Goal: Task Accomplishment & Management: Manage account settings

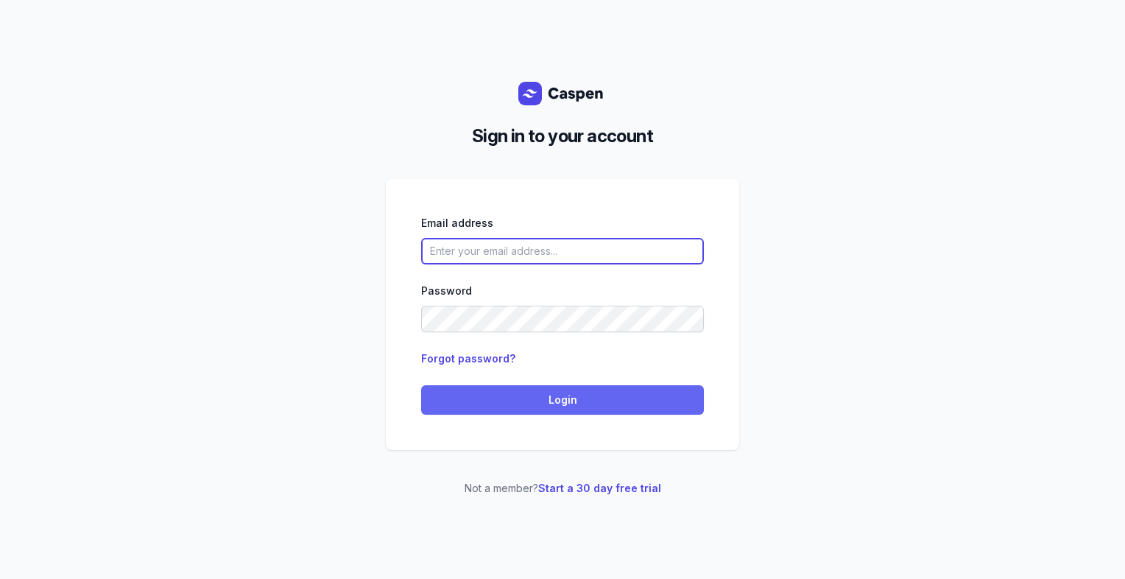
type input "[PERSON_NAME][EMAIL_ADDRESS][DOMAIN_NAME][PERSON_NAME]"
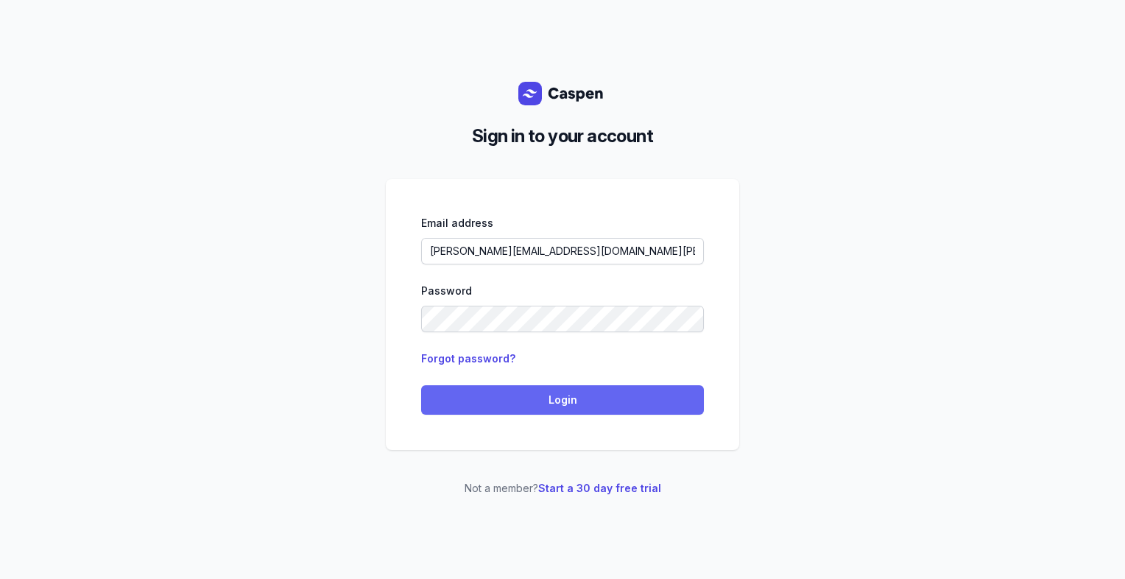
click at [535, 405] on span "Login" at bounding box center [562, 400] width 265 height 18
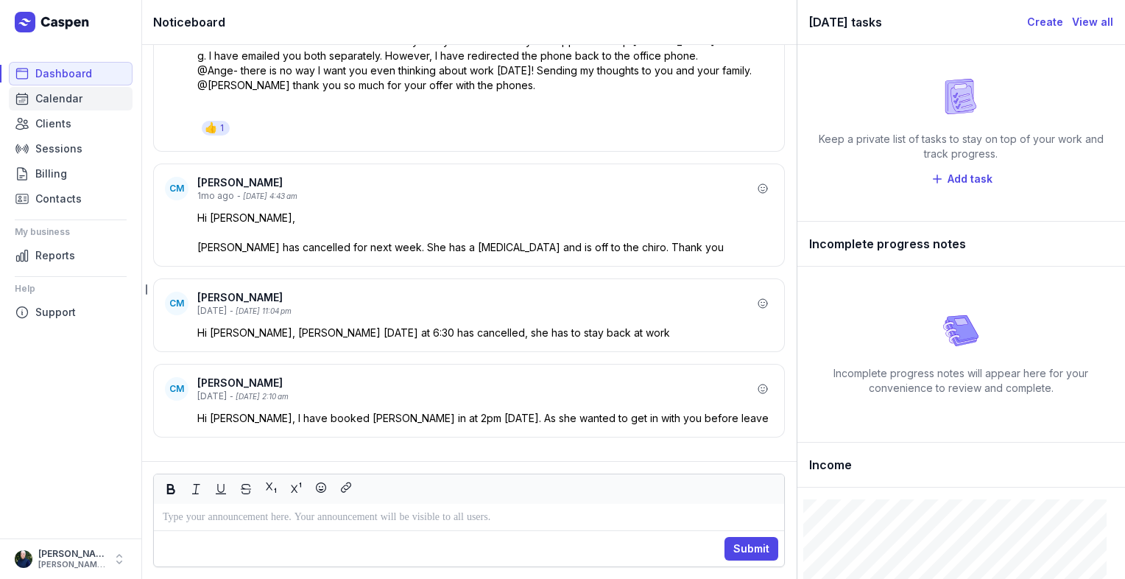
click at [57, 96] on span "Calendar" at bounding box center [58, 99] width 47 height 18
select select "week"
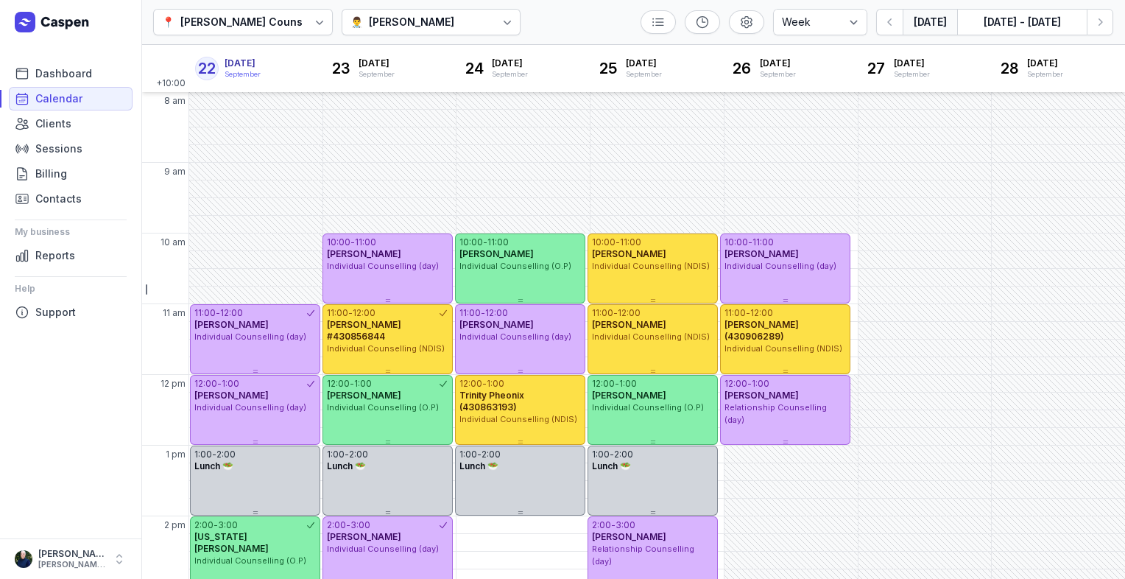
click at [500, 29] on icon at bounding box center [507, 22] width 15 height 15
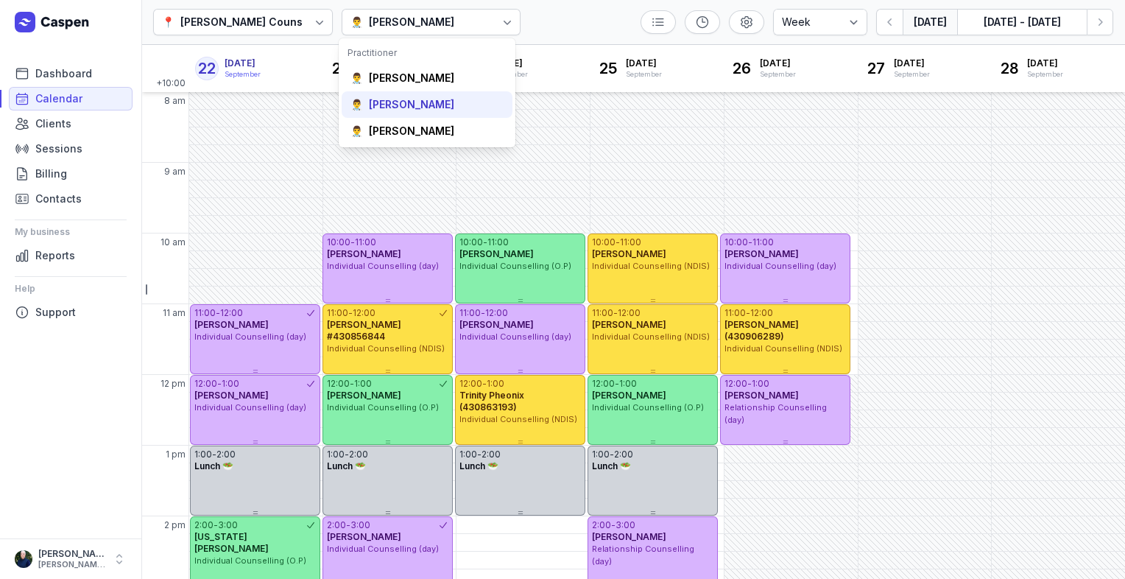
click at [407, 110] on div "[PERSON_NAME]" at bounding box center [411, 104] width 85 height 15
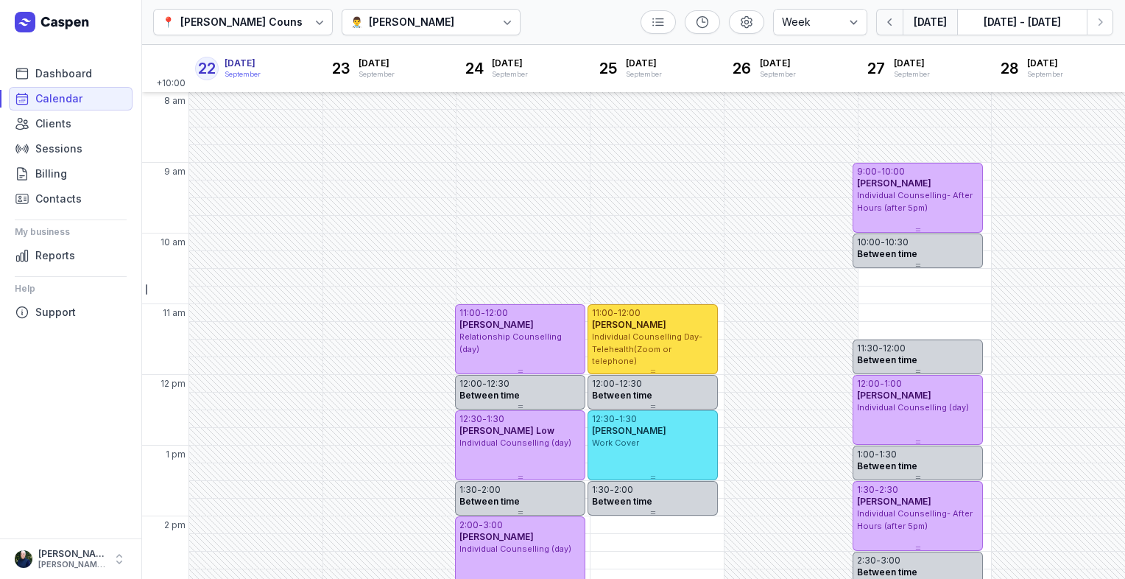
click at [887, 22] on icon "button" at bounding box center [890, 22] width 15 height 15
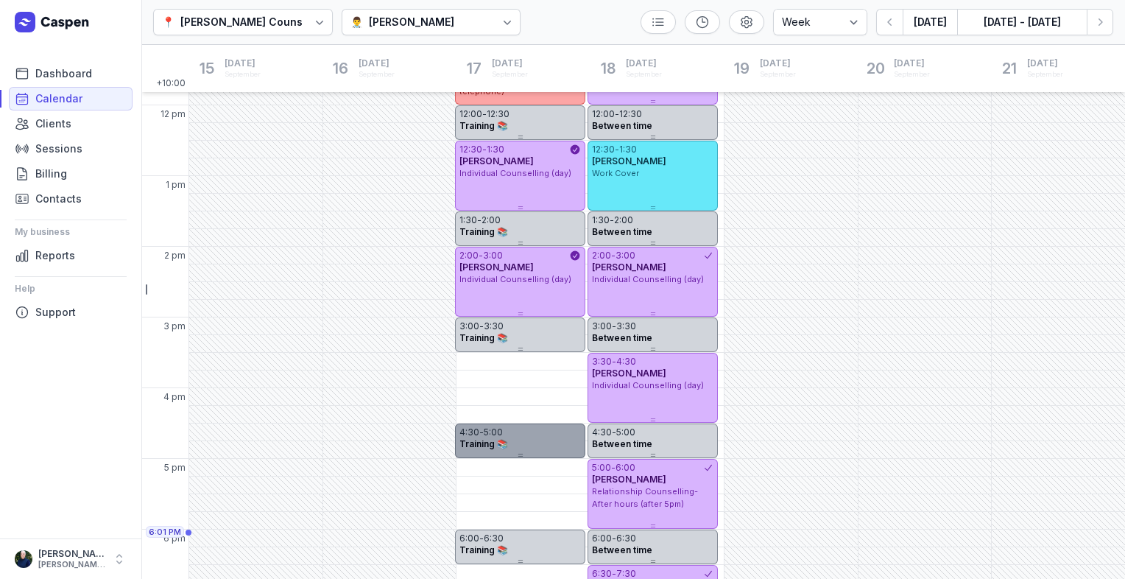
scroll to position [295, 0]
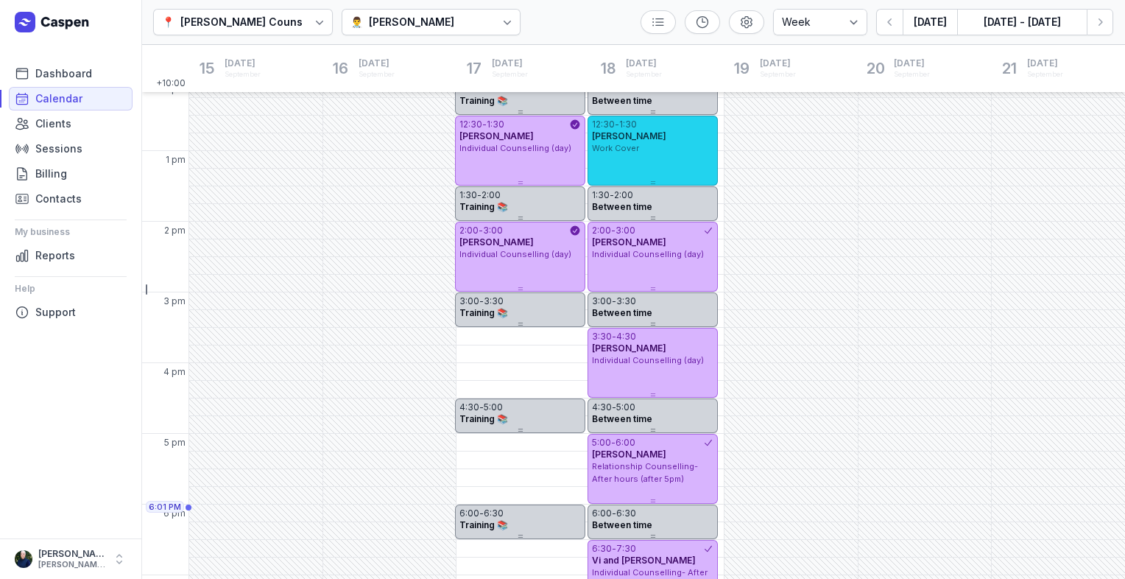
click at [699, 164] on div "12:30 - 1:30 [PERSON_NAME] Work Cover" at bounding box center [653, 151] width 130 height 70
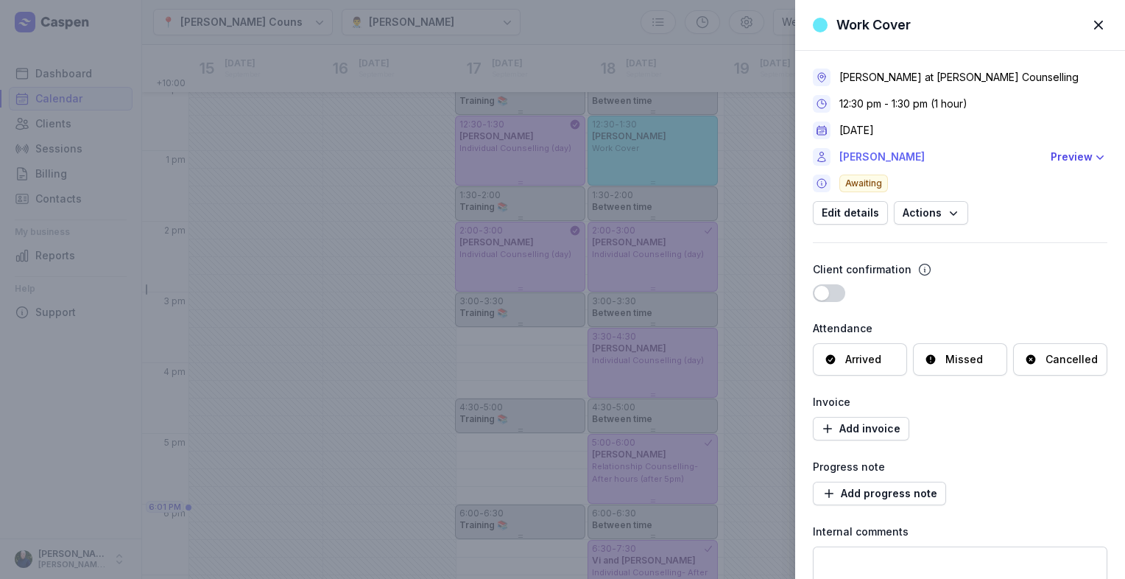
click at [877, 160] on link "[PERSON_NAME]" at bounding box center [940, 157] width 202 height 18
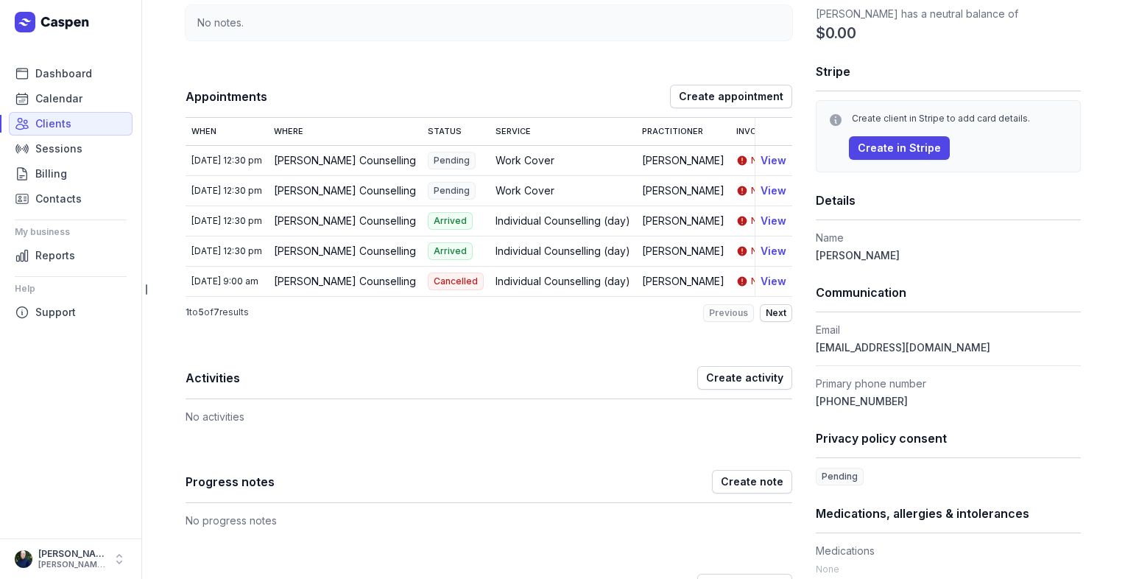
scroll to position [147, 0]
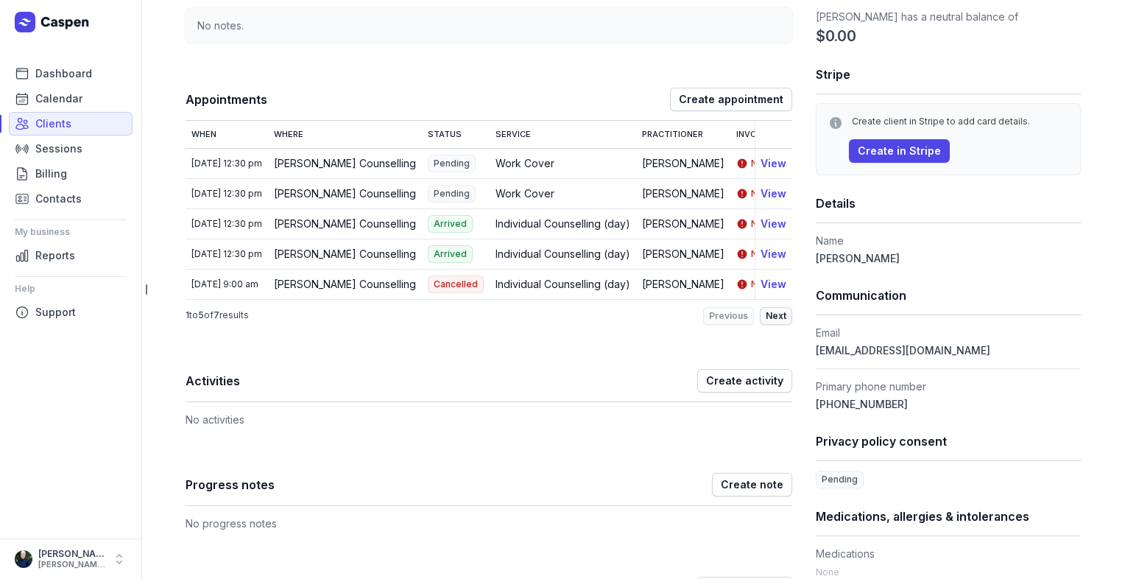
click at [776, 322] on span "Next" at bounding box center [776, 316] width 21 height 12
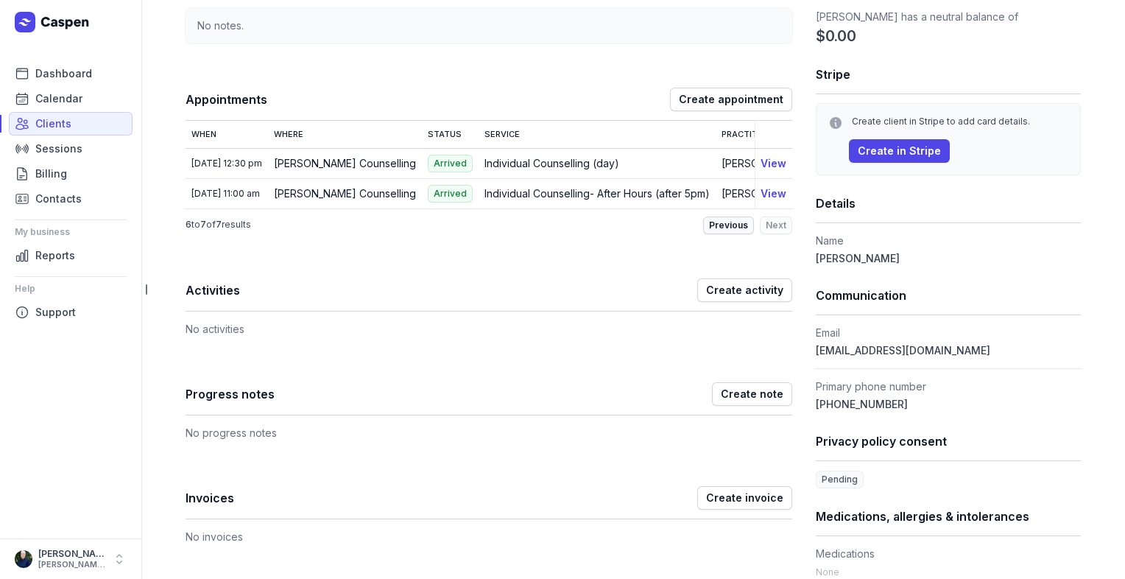
click at [717, 234] on button "Previous" at bounding box center [728, 225] width 51 height 18
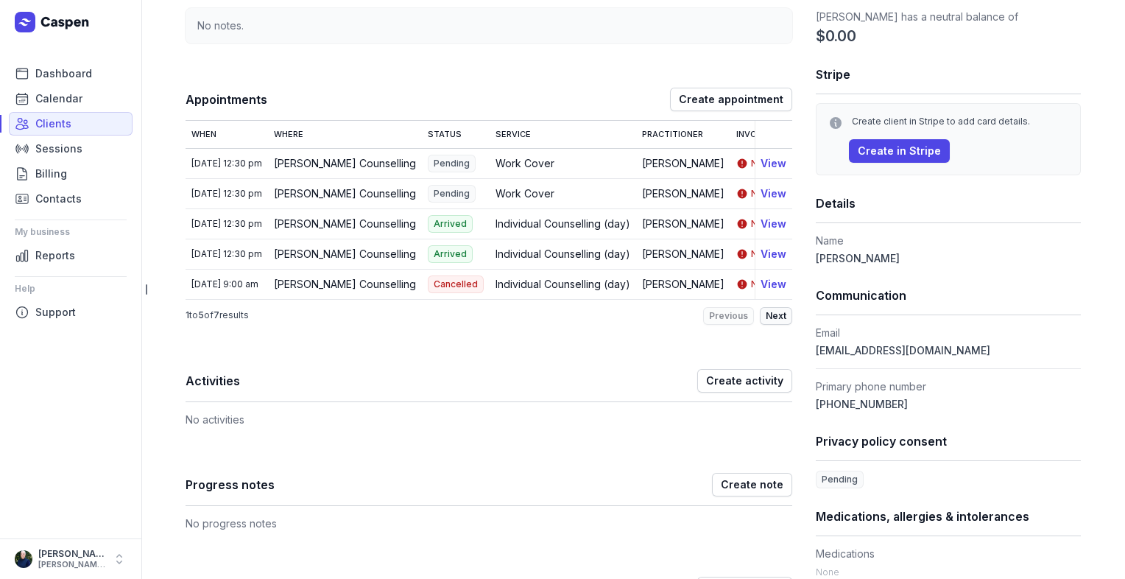
click at [774, 322] on span "Next" at bounding box center [776, 316] width 21 height 12
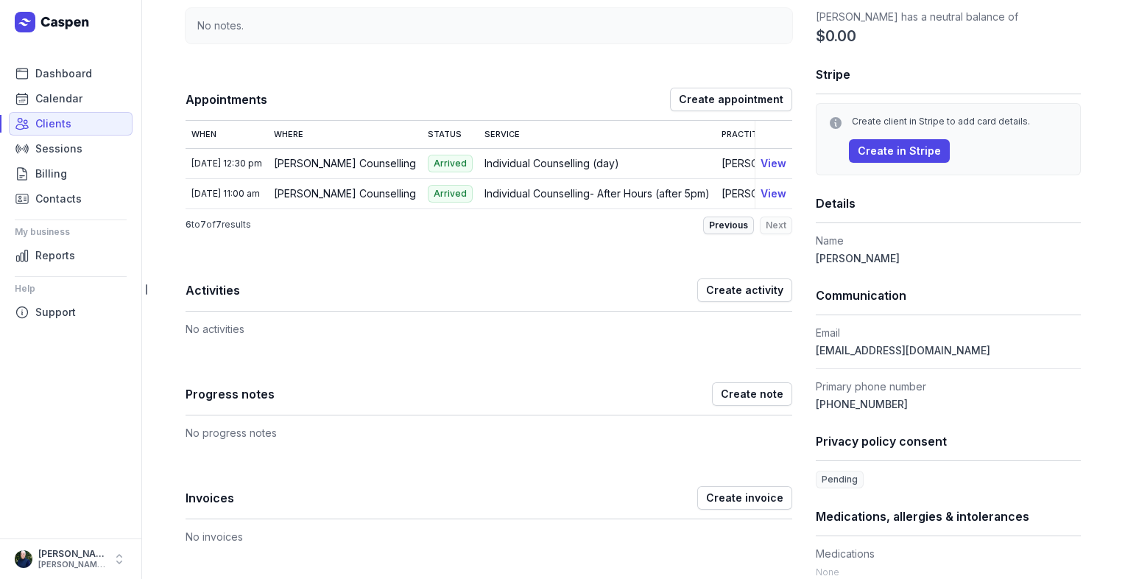
click at [725, 231] on span "Previous" at bounding box center [728, 225] width 39 height 12
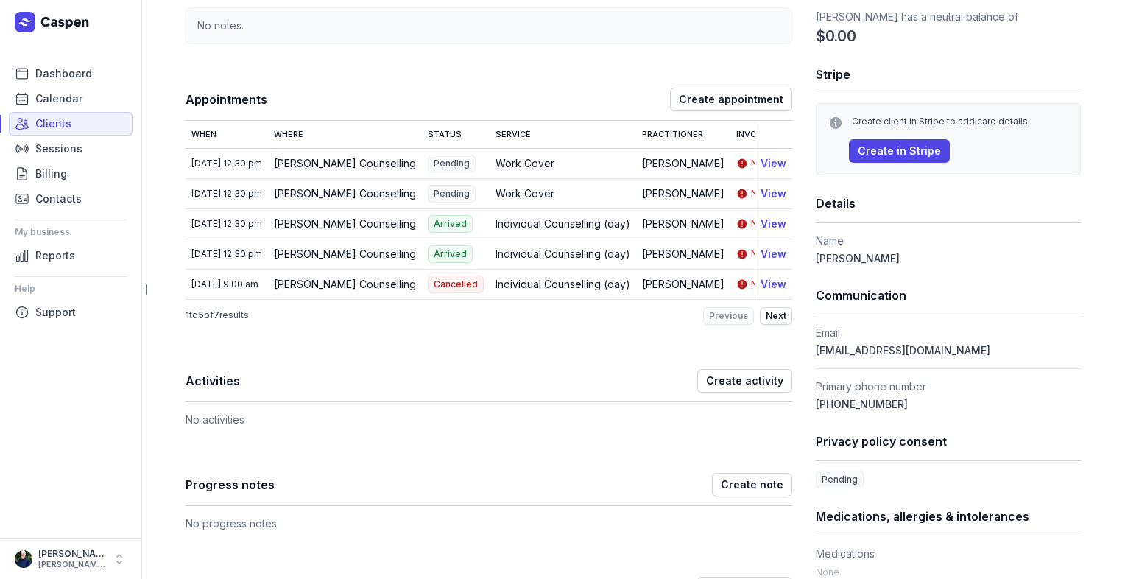
scroll to position [0, 0]
